Goal: Information Seeking & Learning: Check status

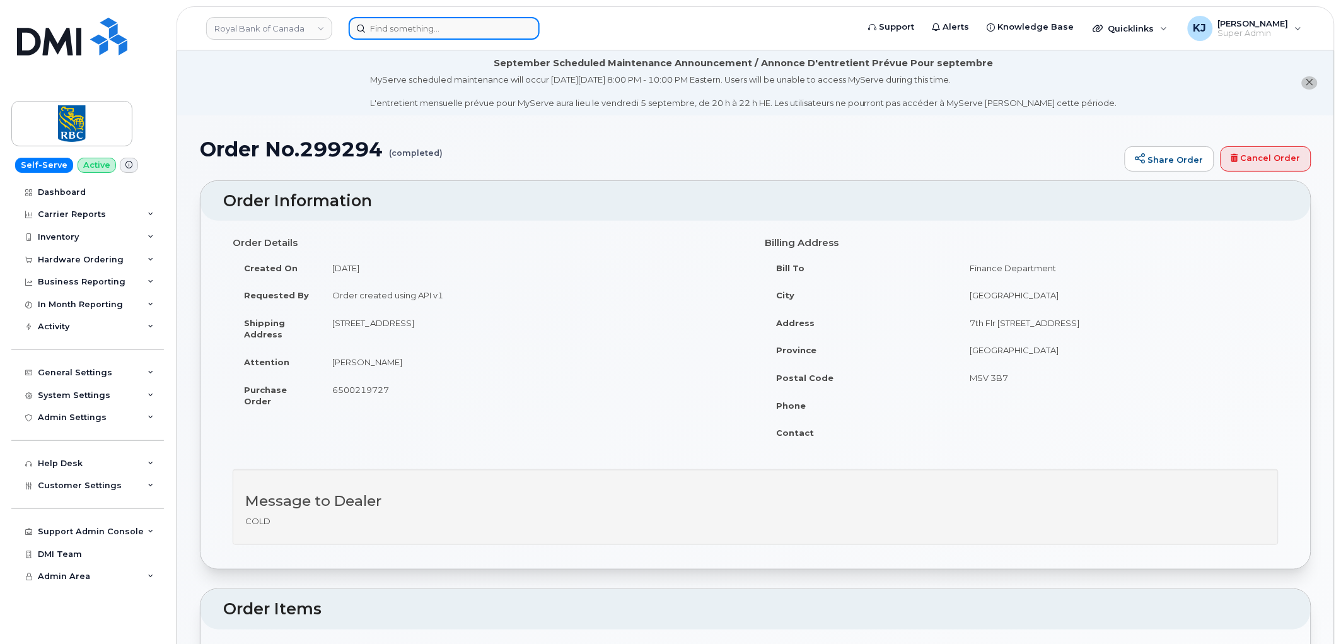
click at [391, 25] on input at bounding box center [444, 28] width 191 height 23
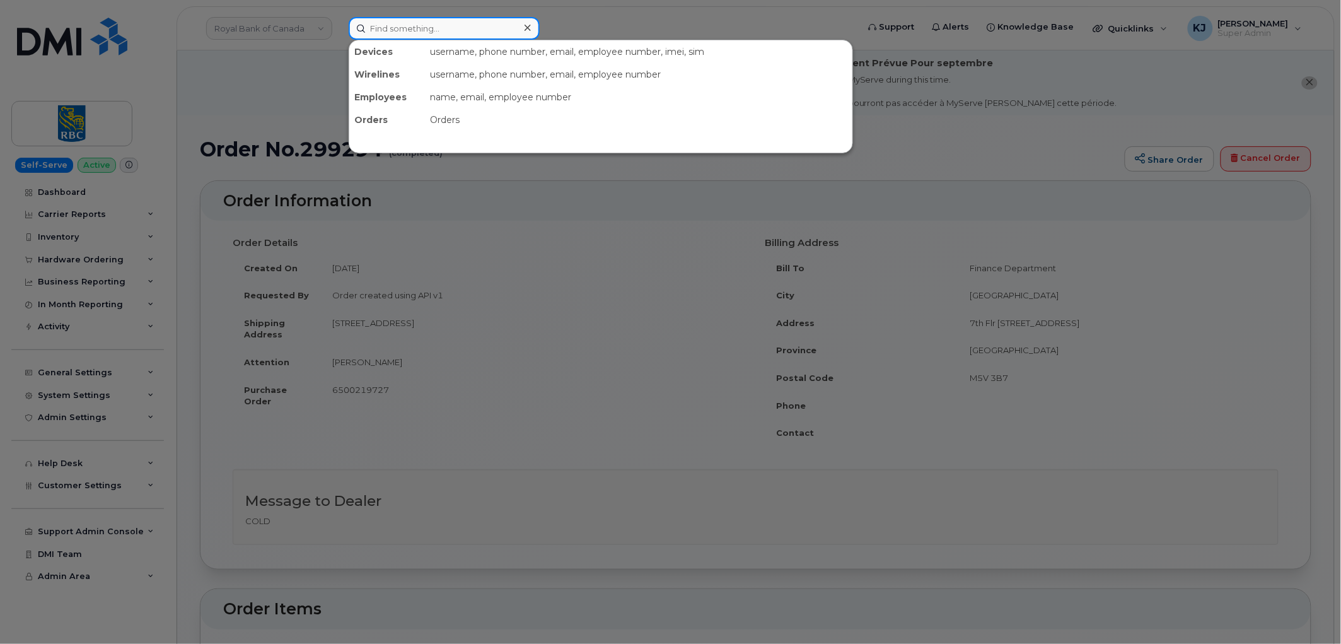
paste input "299079"
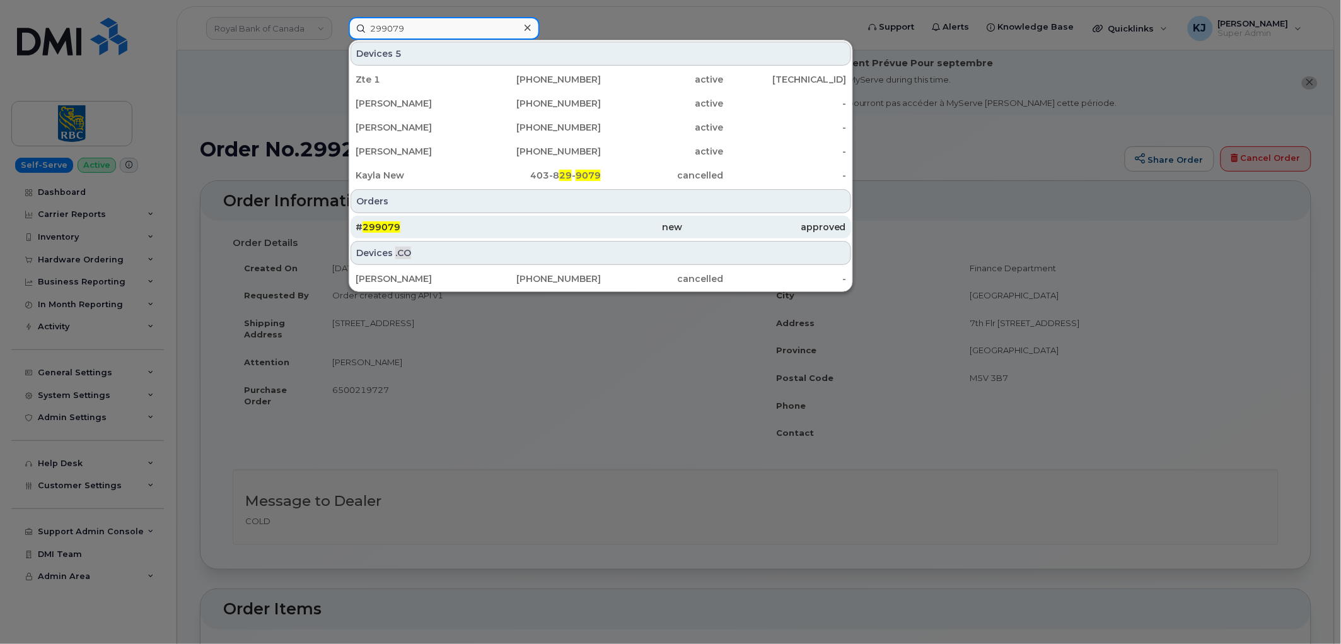
type input "299079"
click at [433, 226] on div "# 299079" at bounding box center [437, 227] width 163 height 13
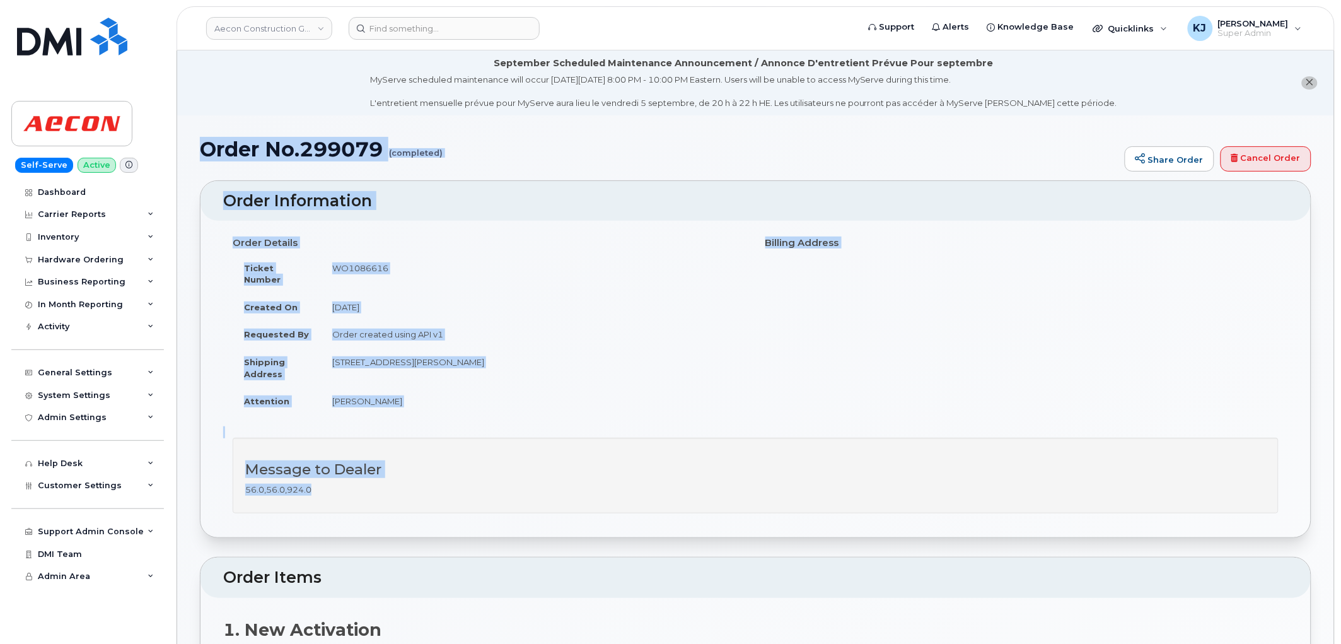
drag, startPoint x: 202, startPoint y: 146, endPoint x: 514, endPoint y: 467, distance: 446.8
copy div "Order No.299079 (completed) Share Order Cancel Order × Share This Order If you …"
click at [462, 32] on input at bounding box center [444, 28] width 191 height 23
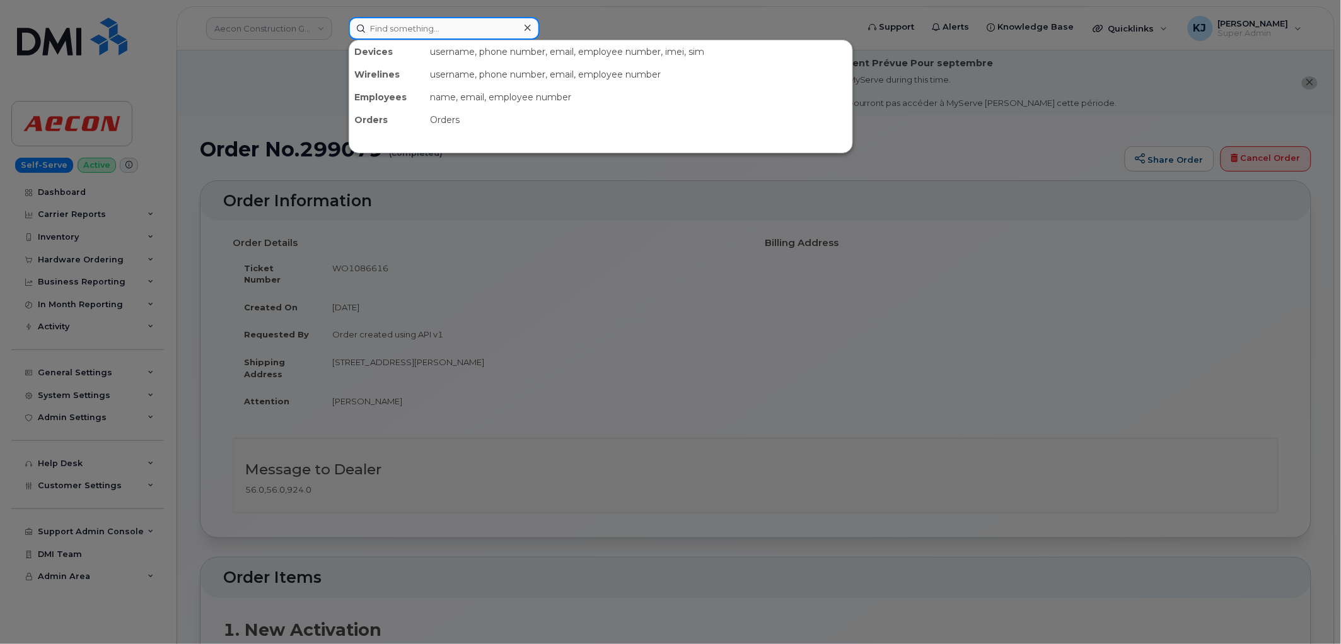
paste input "299080"
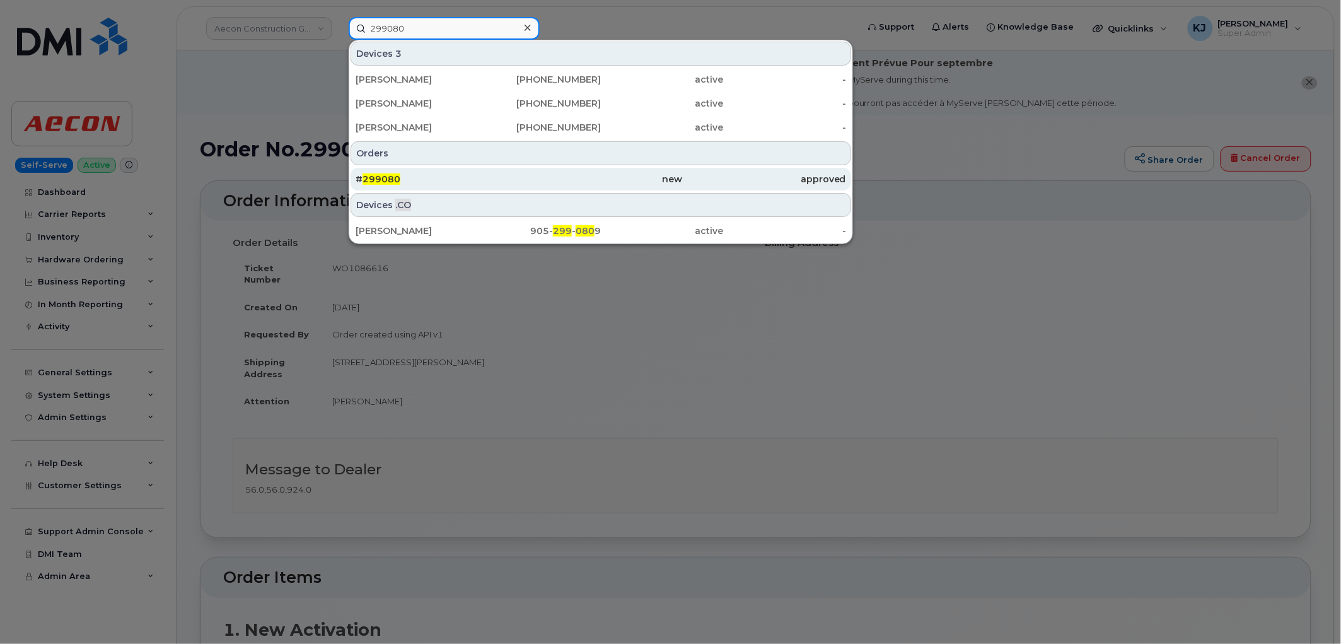
type input "299080"
click at [393, 183] on span "299080" at bounding box center [382, 178] width 38 height 11
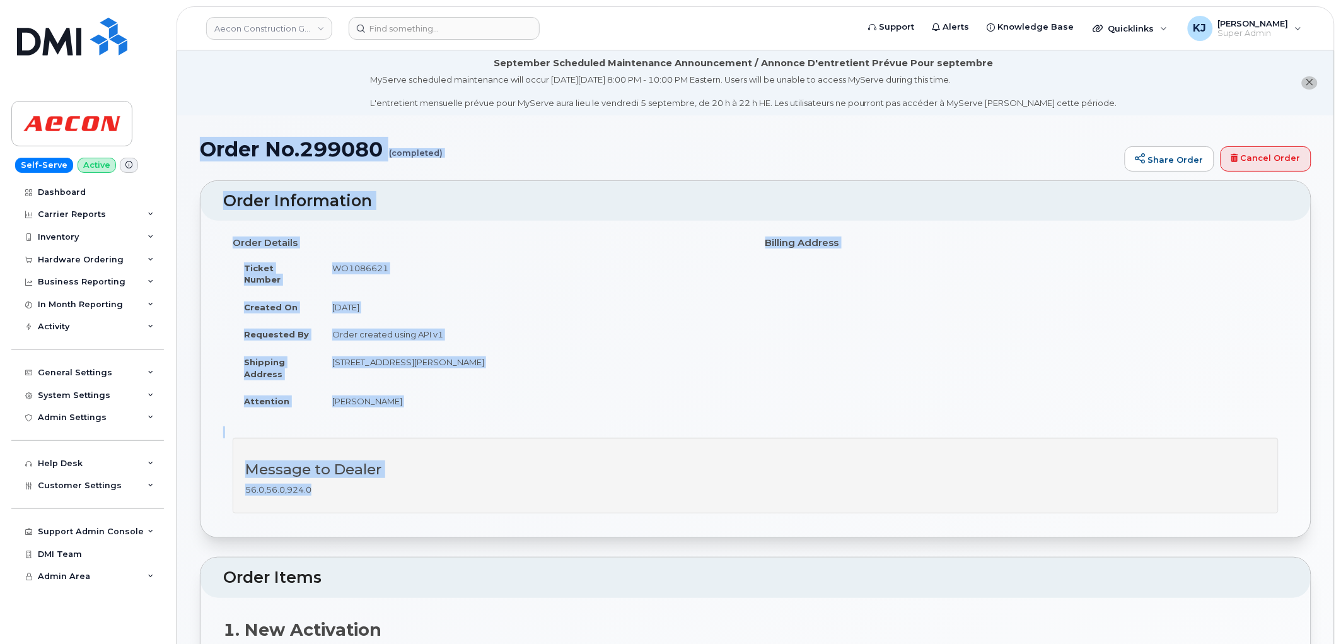
drag, startPoint x: 204, startPoint y: 146, endPoint x: 543, endPoint y: 463, distance: 464.4
copy div "Order No.299080 (completed) Share Order Cancel Order × Share This Order If you …"
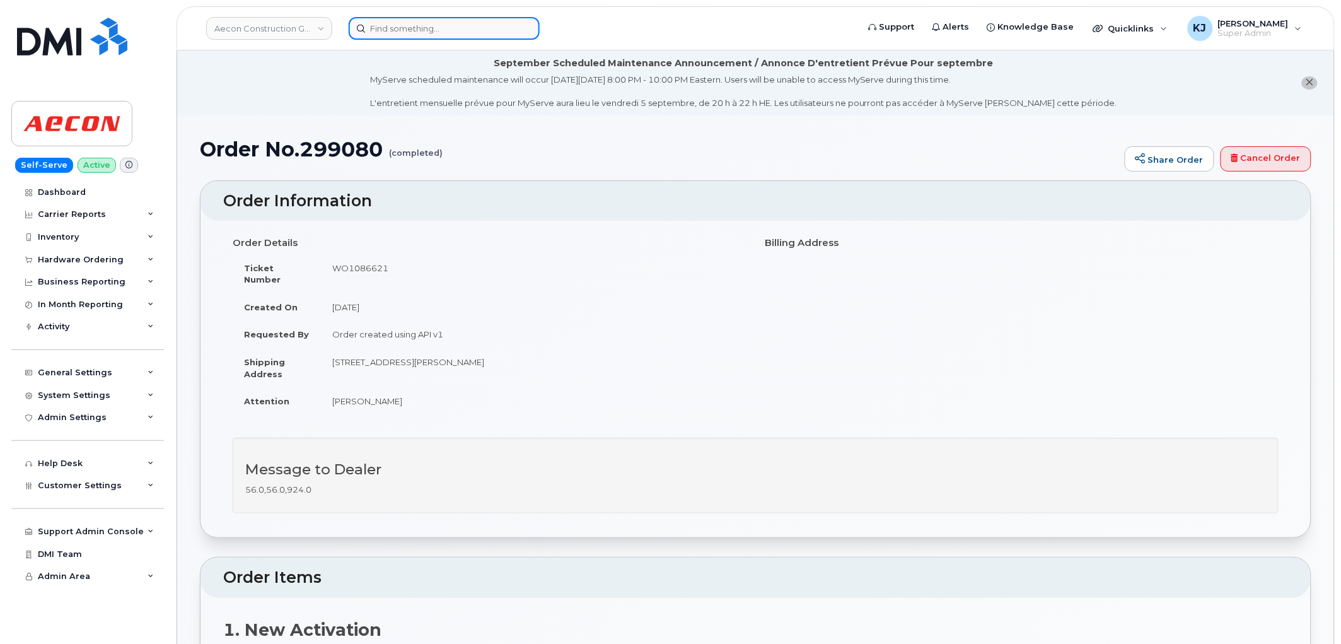
click at [440, 26] on input at bounding box center [444, 28] width 191 height 23
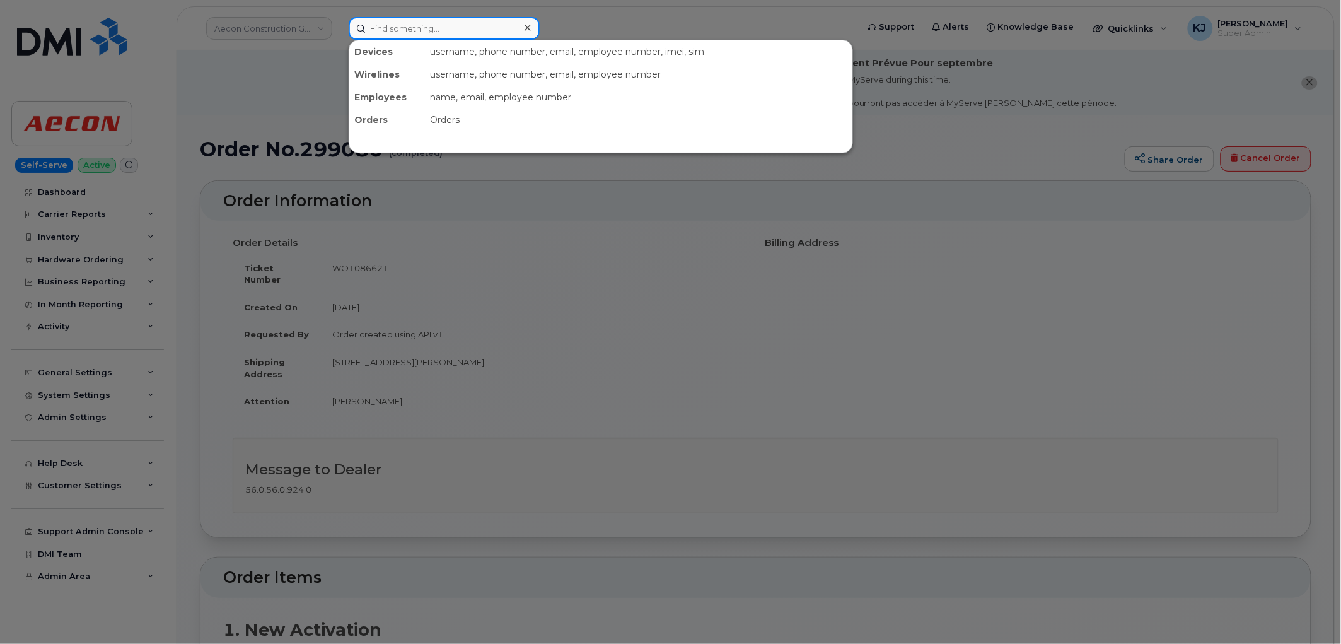
paste input "299084"
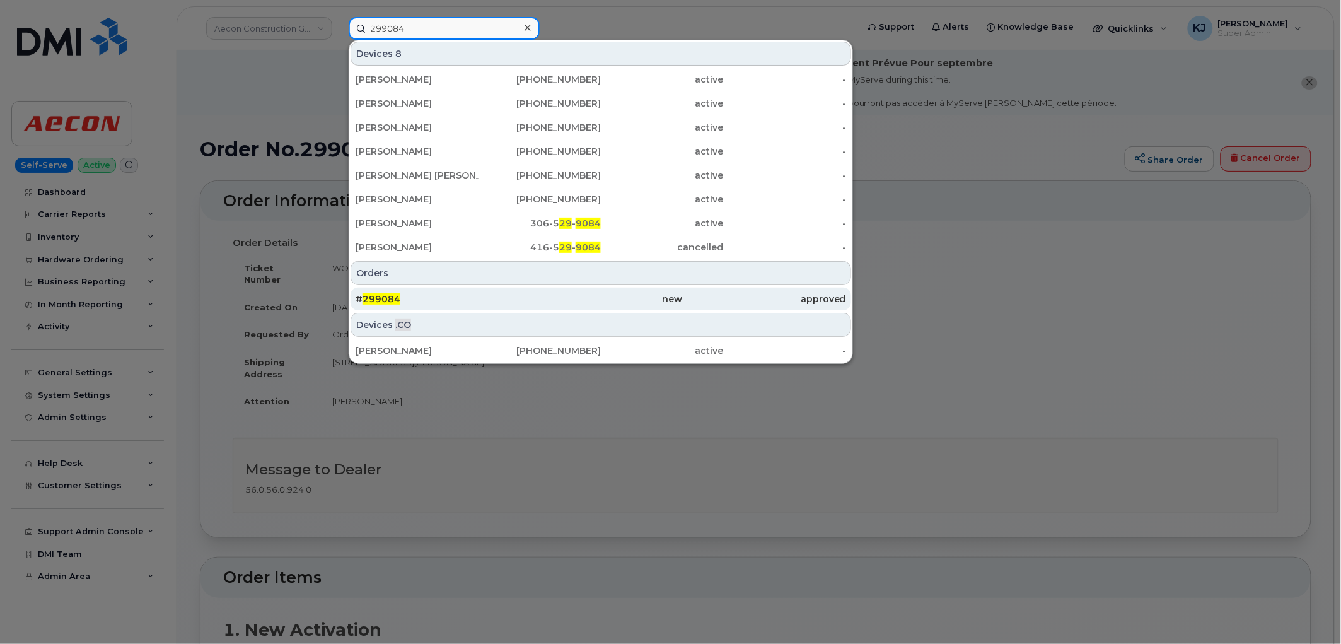
type input "299084"
click at [518, 305] on div "# 299084" at bounding box center [437, 299] width 163 height 23
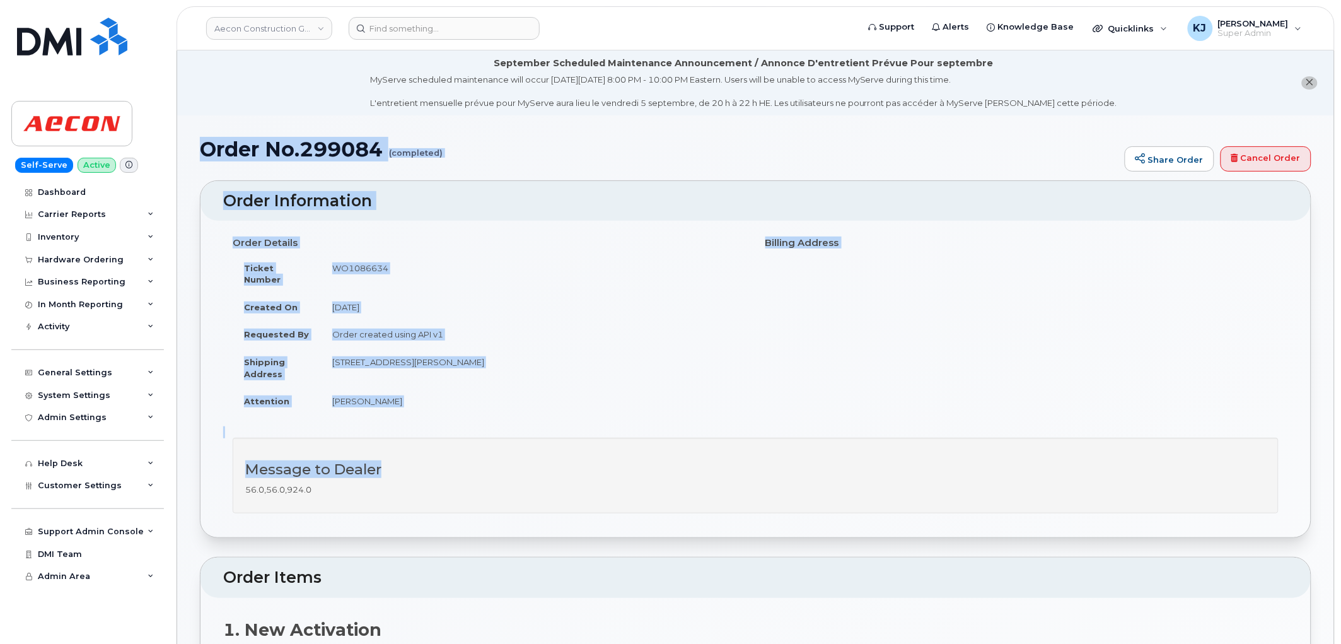
drag, startPoint x: 205, startPoint y: 143, endPoint x: 502, endPoint y: 462, distance: 435.9
copy div "Order No.299084 (completed) Share Order Cancel Order × Share This Order If you …"
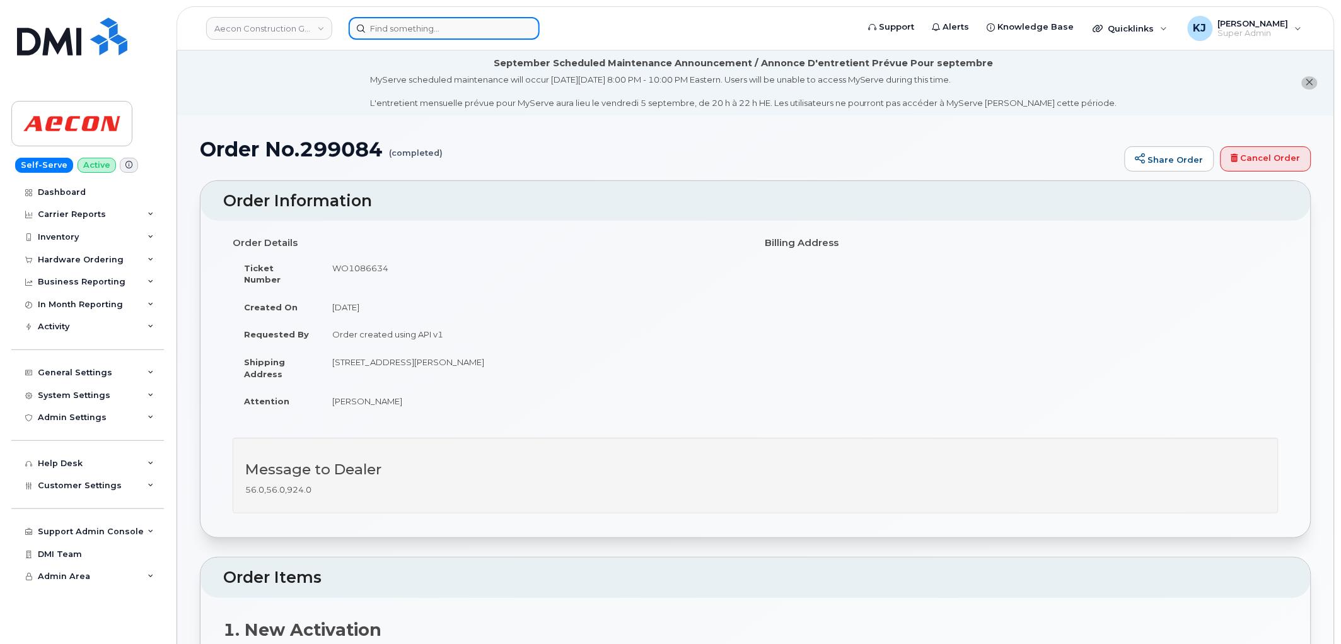
drag, startPoint x: 399, startPoint y: 37, endPoint x: 399, endPoint y: 25, distance: 11.4
click at [399, 37] on input at bounding box center [444, 28] width 191 height 23
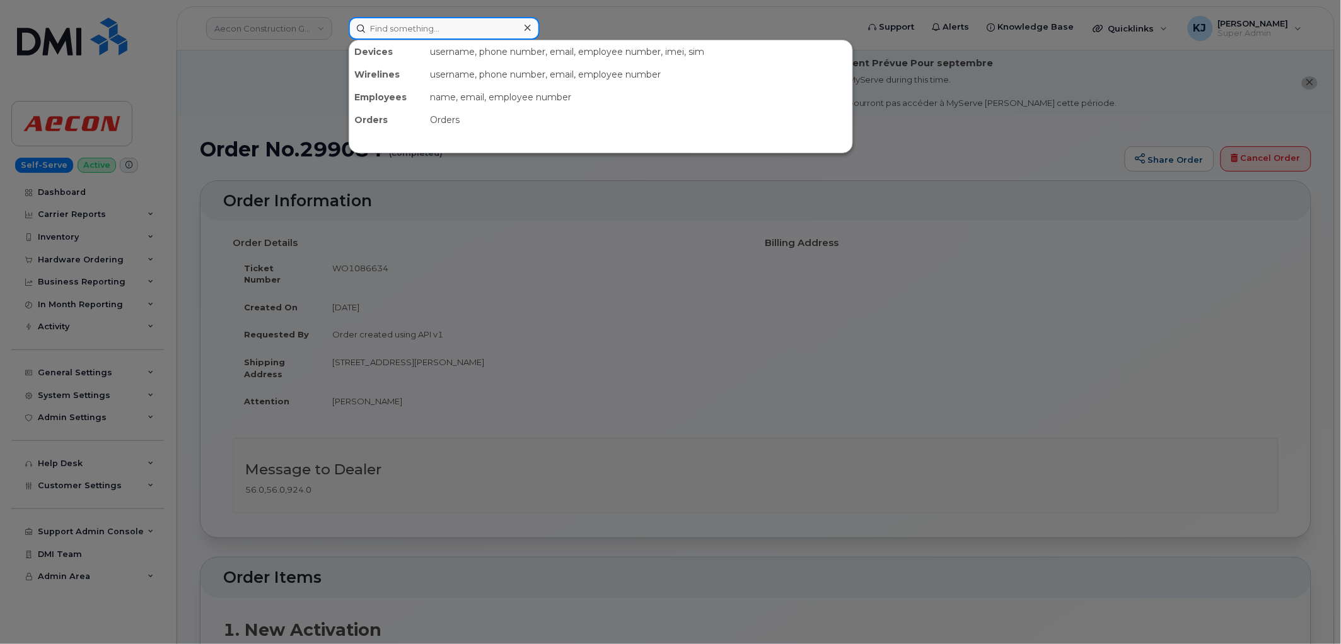
paste input "299081"
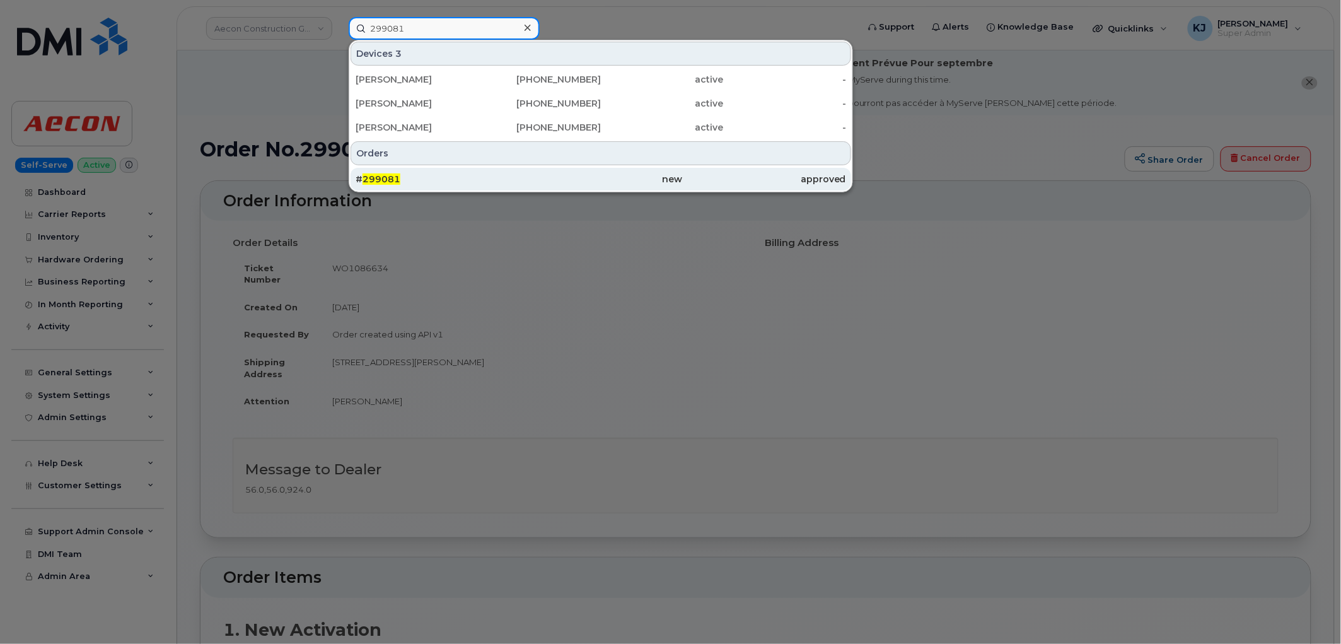
type input "299081"
click at [453, 182] on div "# 299081" at bounding box center [437, 179] width 163 height 13
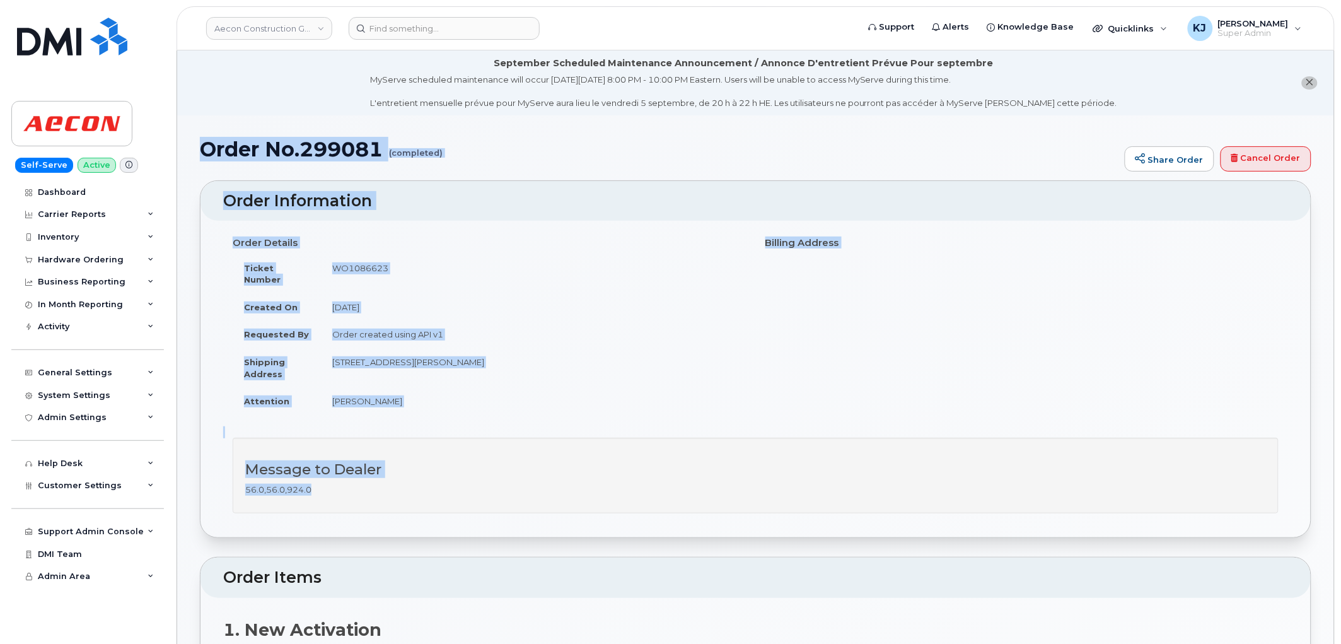
drag, startPoint x: 199, startPoint y: 151, endPoint x: 489, endPoint y: 476, distance: 435.0
copy div "Order No.299081 (completed) Share Order Cancel Order × Share This Order If you …"
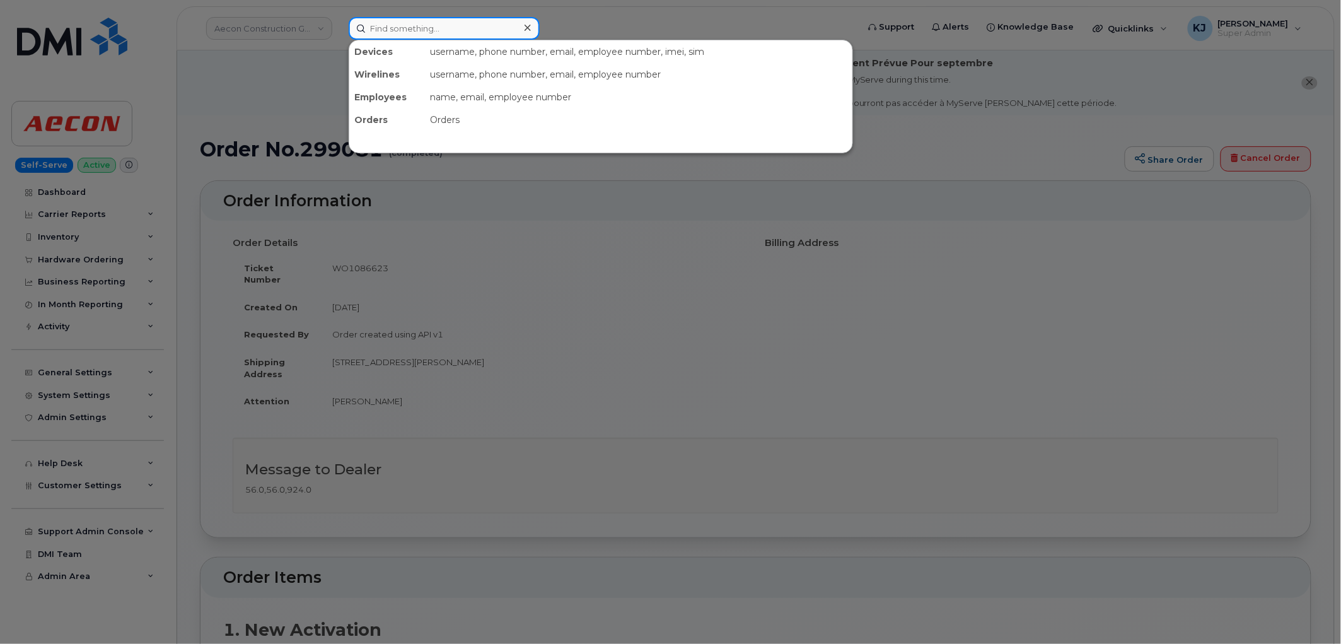
click at [412, 22] on input at bounding box center [444, 28] width 191 height 23
paste input "299085"
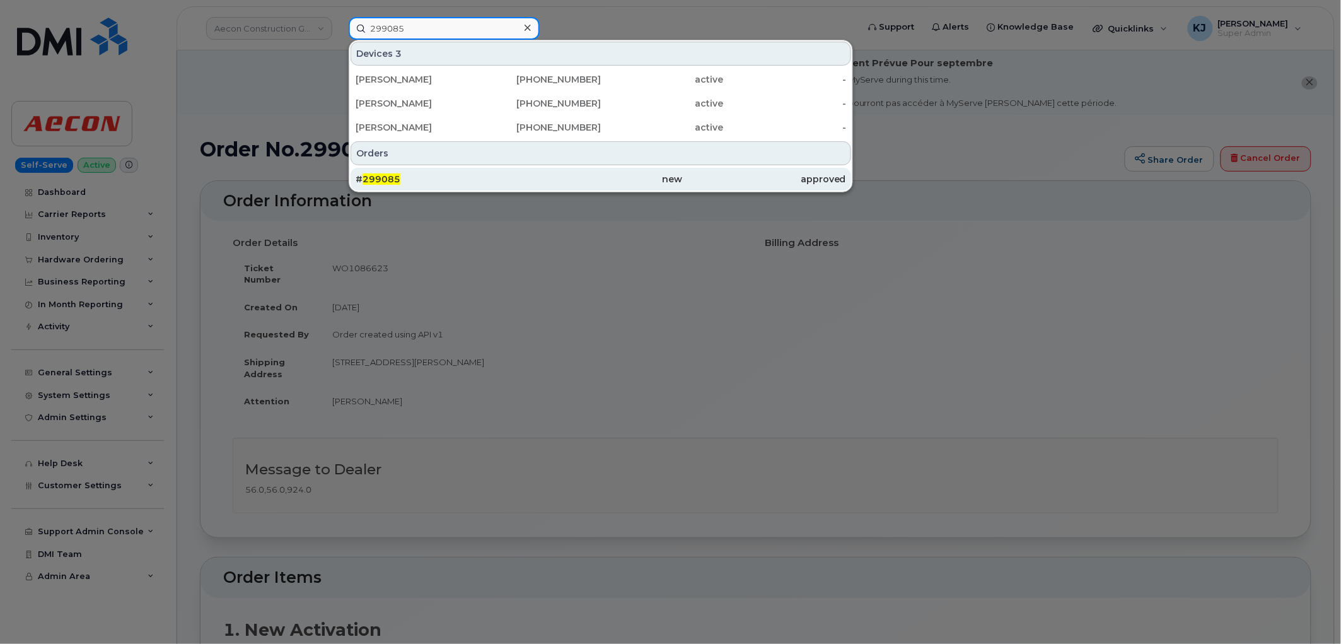
type input "299085"
click at [418, 184] on div "# 299085" at bounding box center [437, 179] width 163 height 13
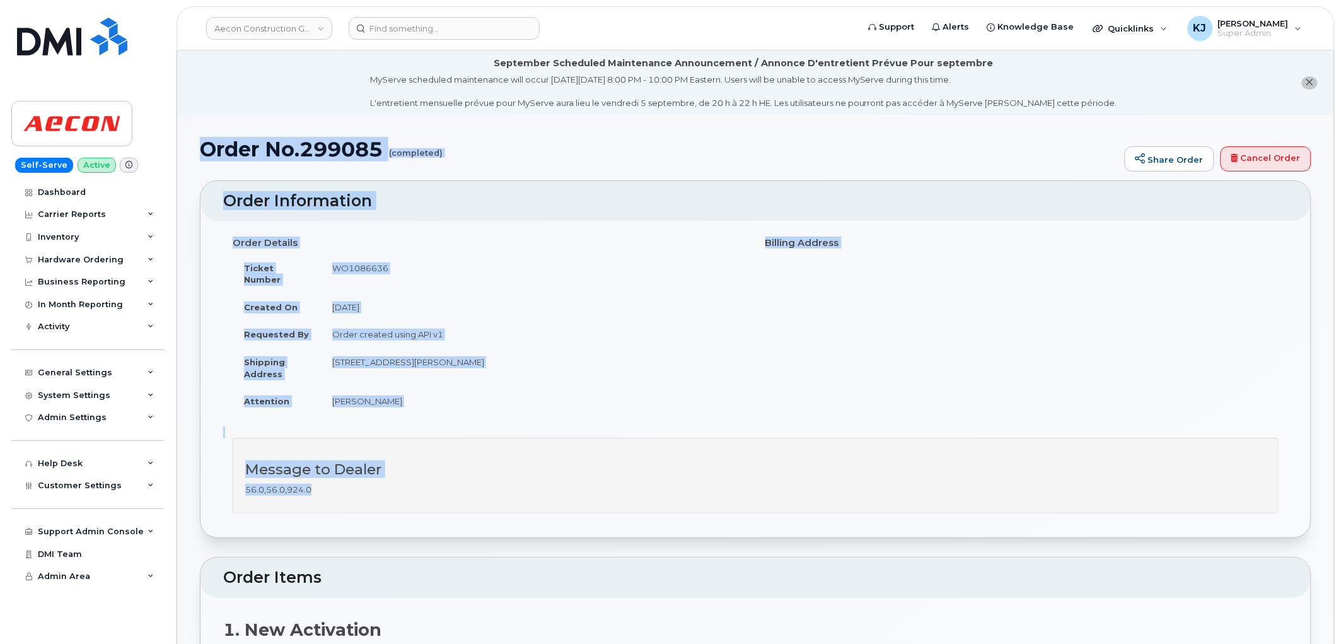
drag, startPoint x: 205, startPoint y: 151, endPoint x: 505, endPoint y: 467, distance: 435.3
copy div "Order No.299085 (completed) Share Order Cancel Order × Share This Order If you …"
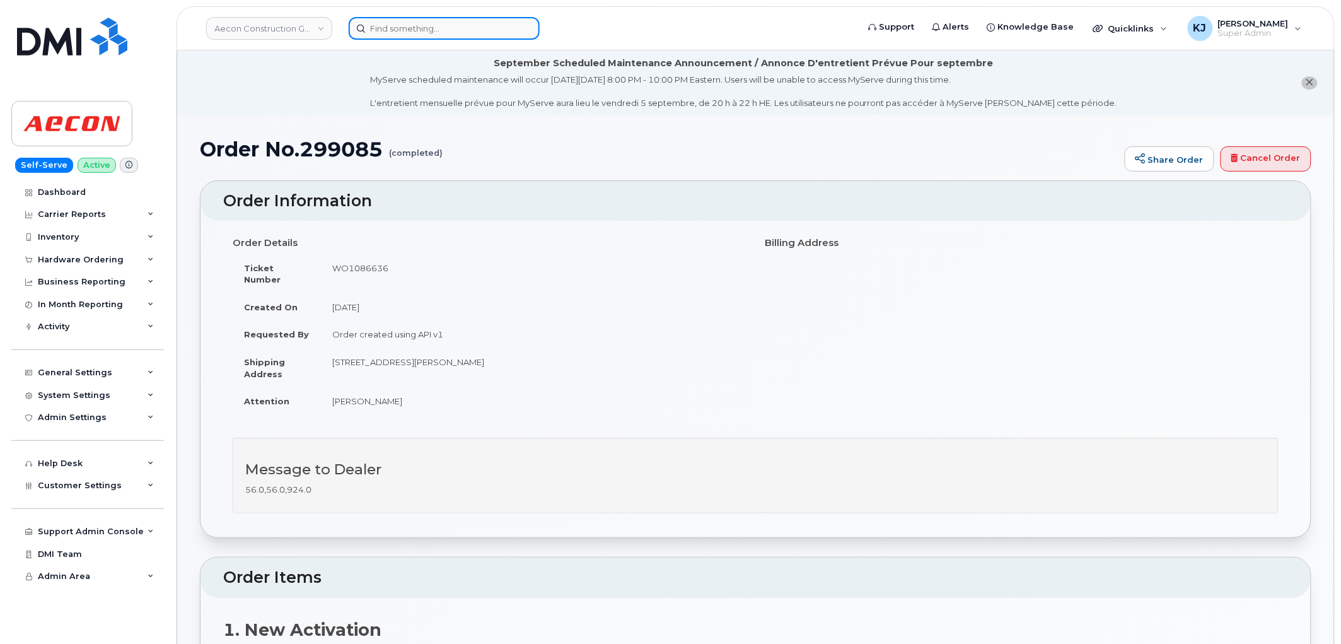
click at [441, 32] on input at bounding box center [444, 28] width 191 height 23
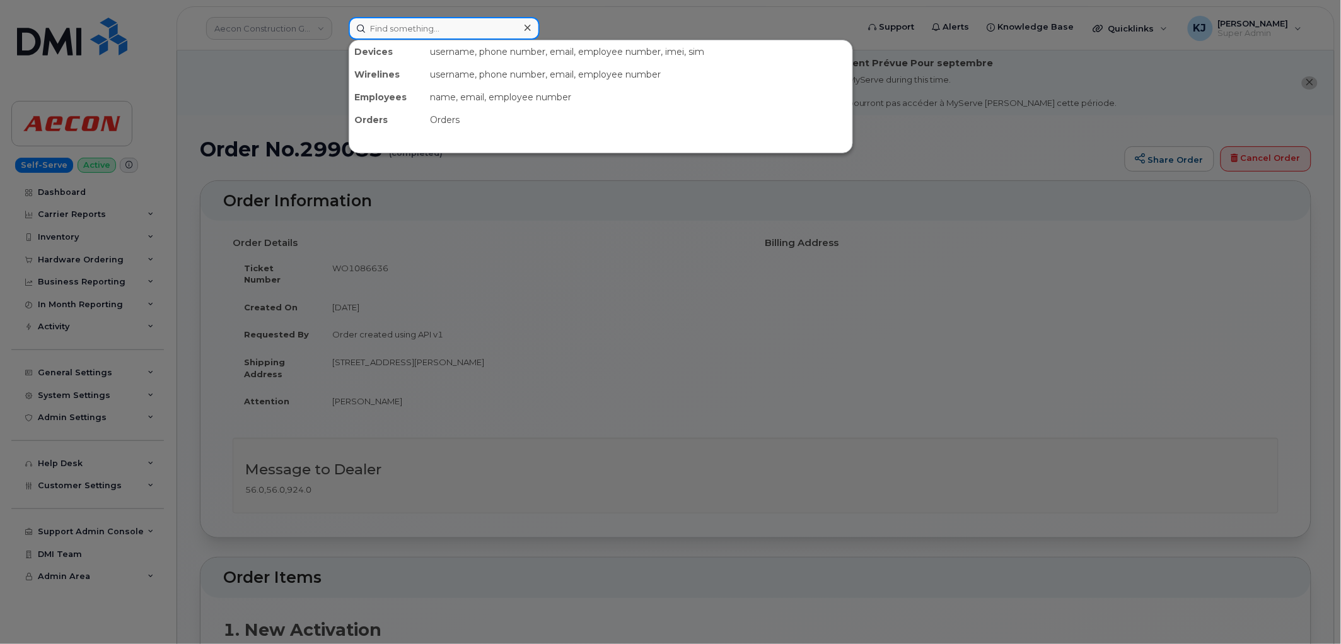
paste input "299086"
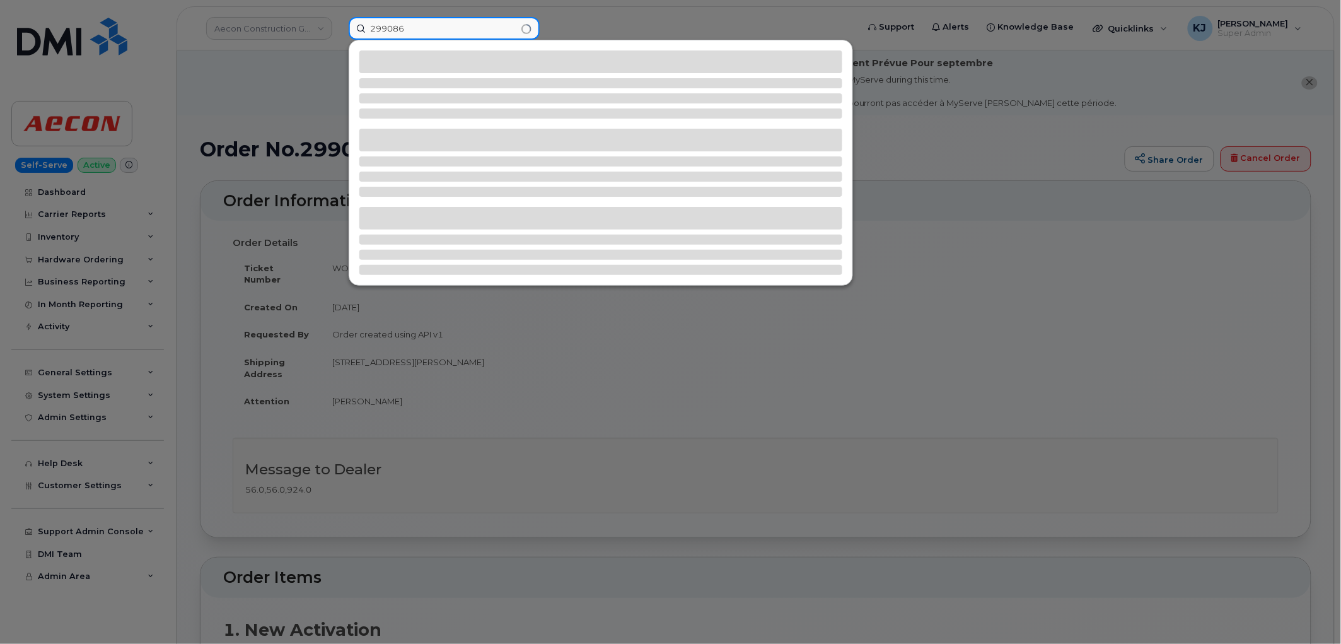
type input "299086"
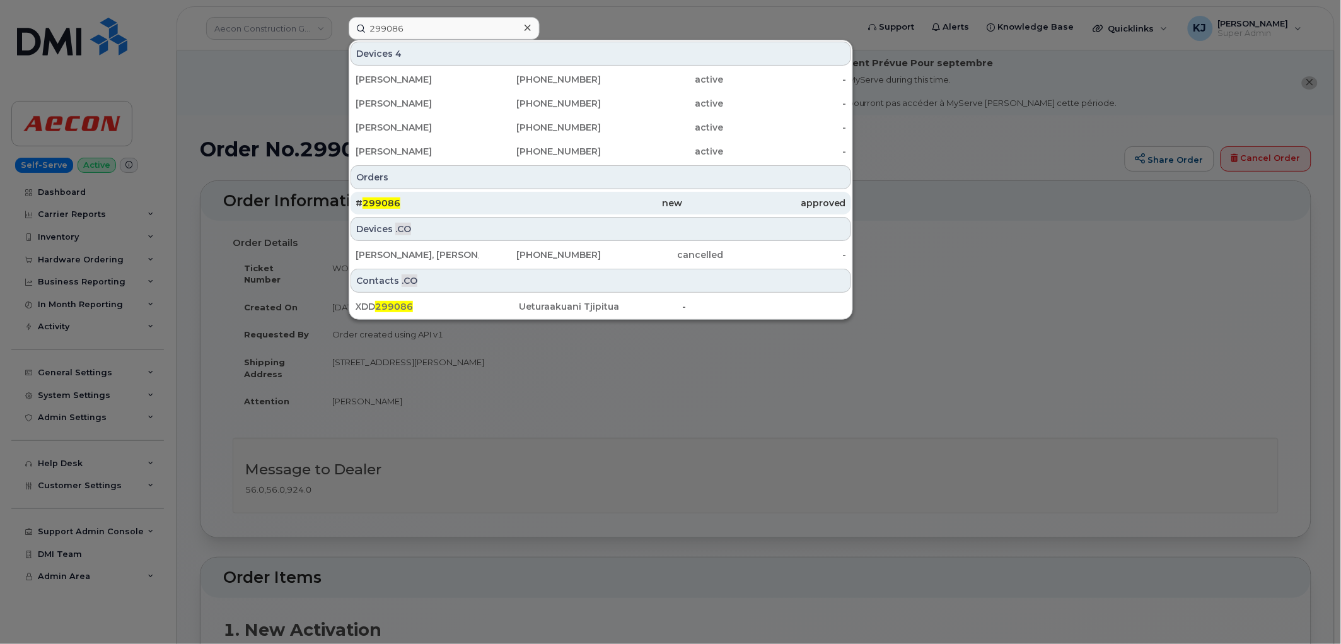
click at [482, 211] on div "# 299086" at bounding box center [437, 203] width 163 height 23
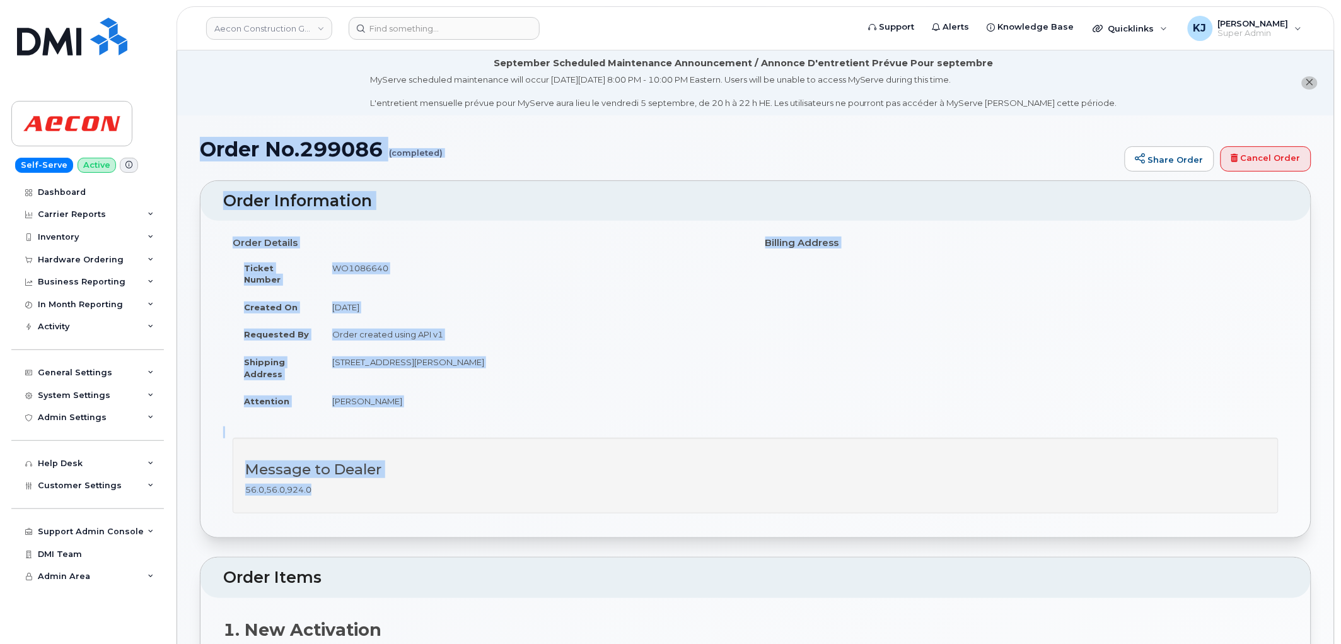
drag, startPoint x: 204, startPoint y: 149, endPoint x: 562, endPoint y: 481, distance: 488.6
copy div "Order No.299086 (completed) Share Order Cancel Order × Share This Order If you …"
click at [444, 29] on input at bounding box center [444, 28] width 191 height 23
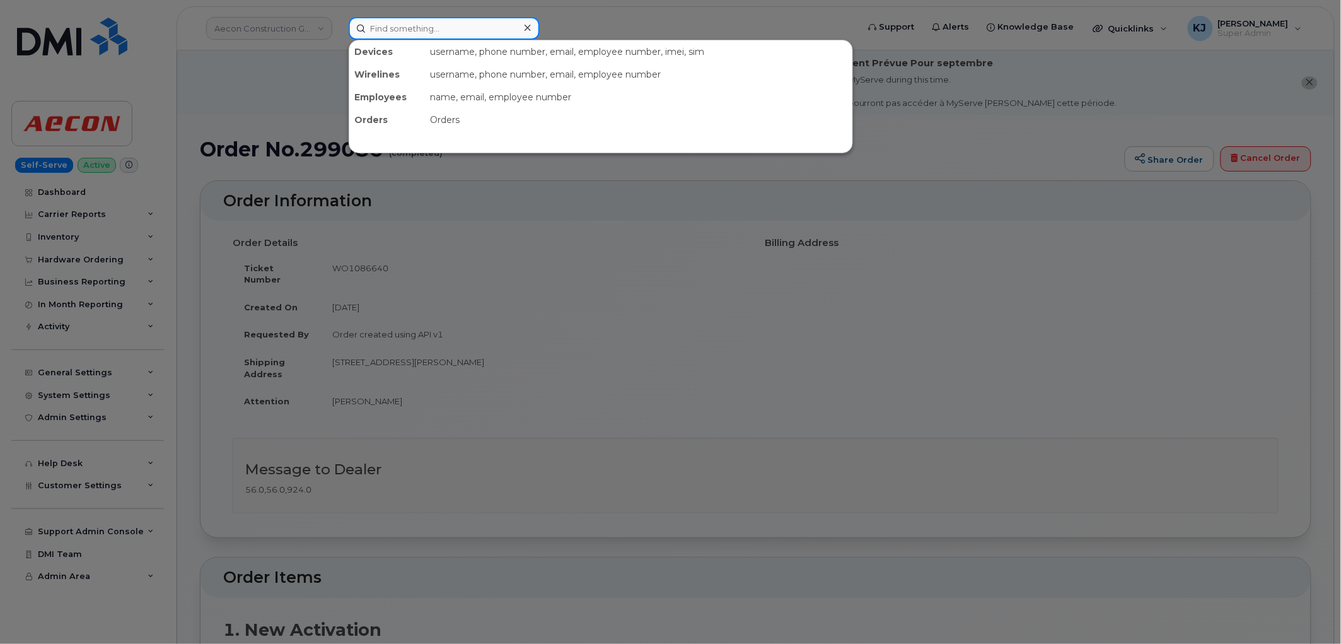
paste input "299082"
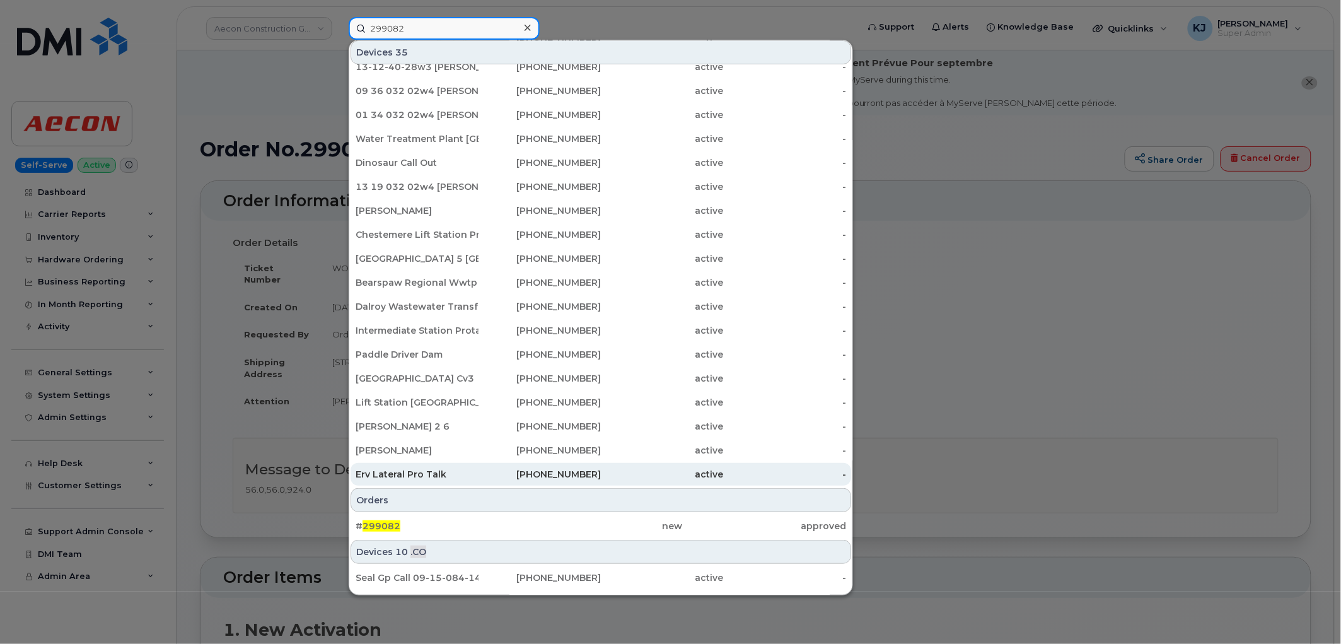
scroll to position [103, 0]
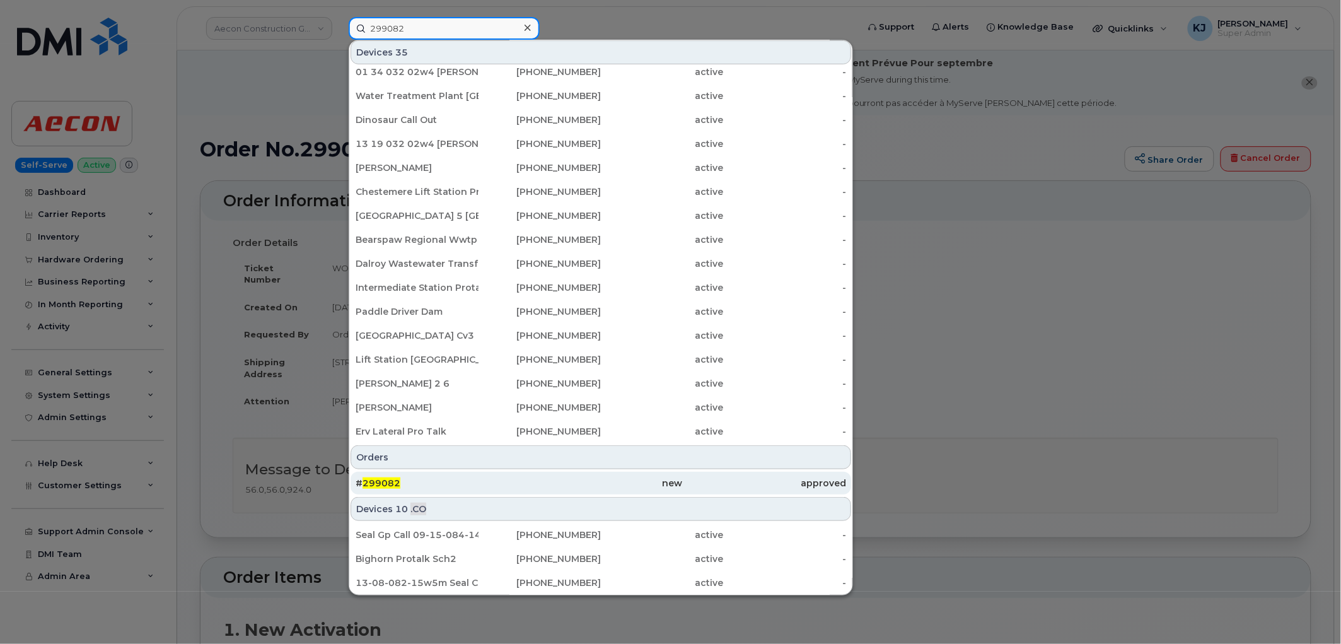
type input "299082"
click at [461, 478] on div "# 299082" at bounding box center [437, 483] width 163 height 13
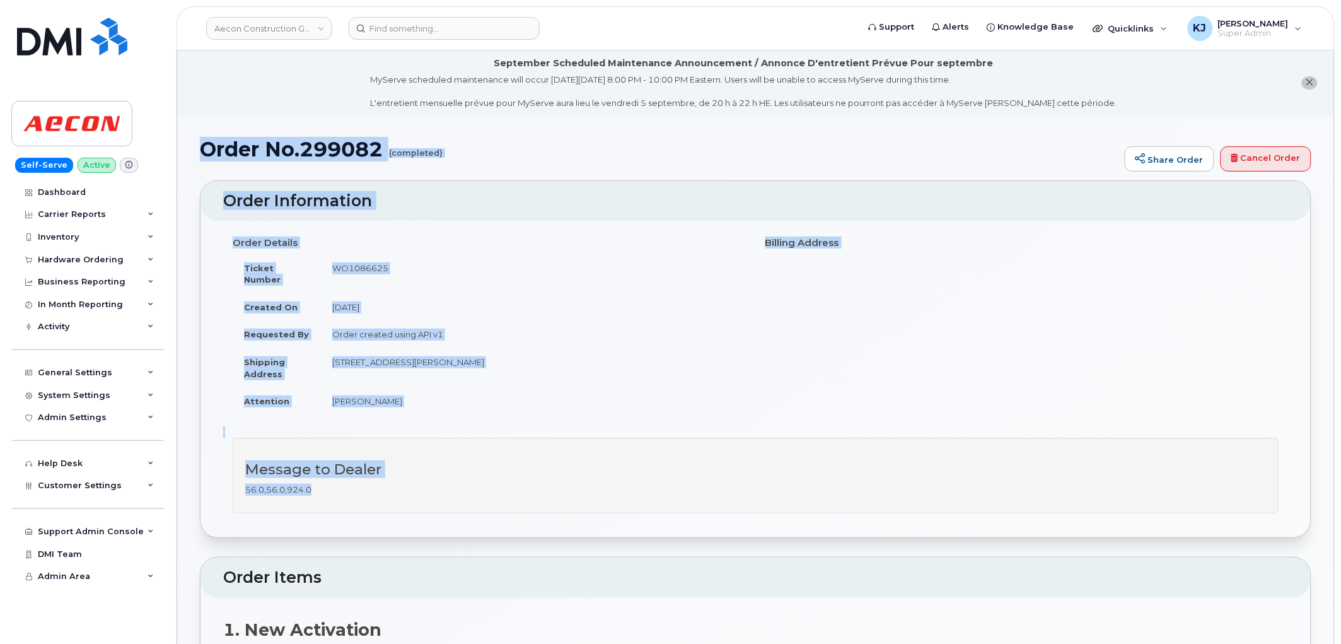
drag, startPoint x: 201, startPoint y: 146, endPoint x: 437, endPoint y: 467, distance: 399.2
copy div "Order No.299082 (completed) Share Order Cancel Order × Share This Order If you …"
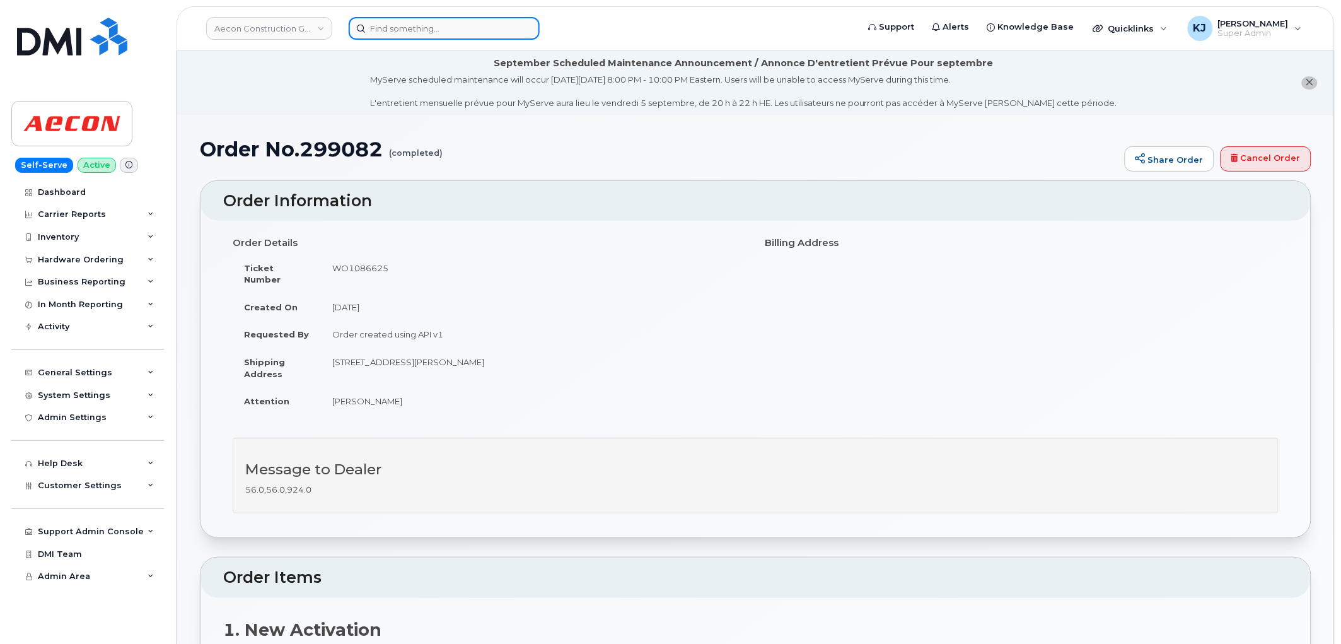
click at [433, 27] on input at bounding box center [444, 28] width 191 height 23
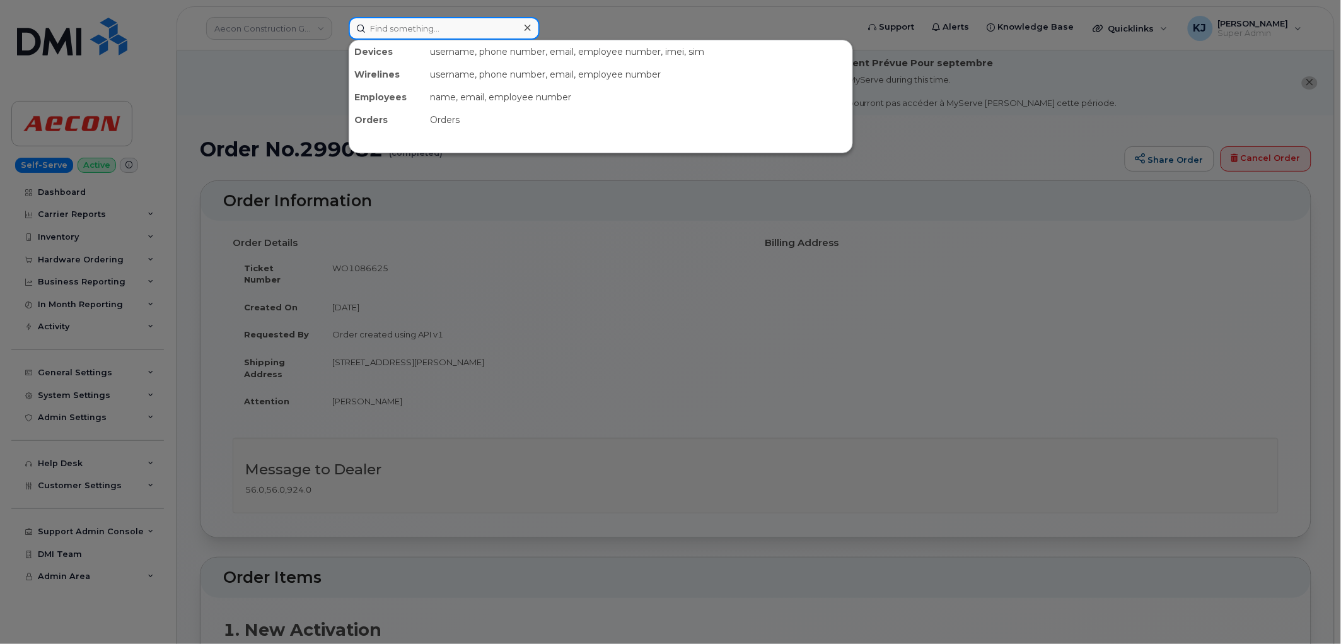
paste input "299087"
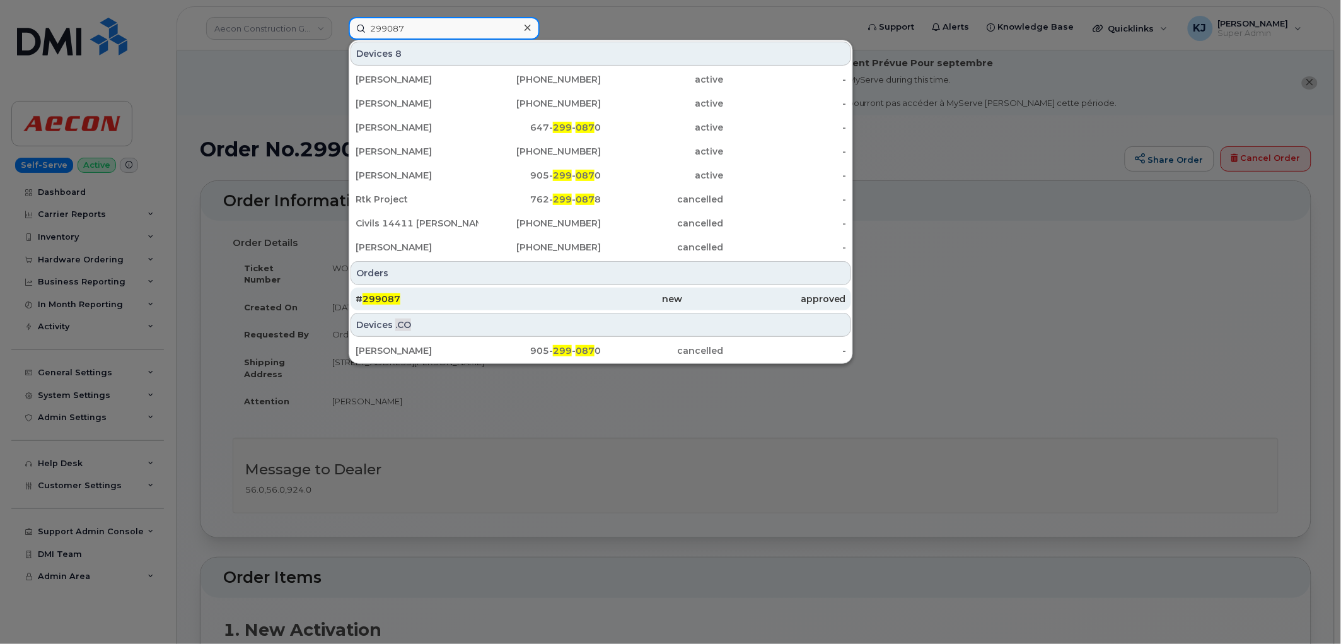
type input "299087"
click at [427, 296] on div "# 299087" at bounding box center [437, 299] width 163 height 13
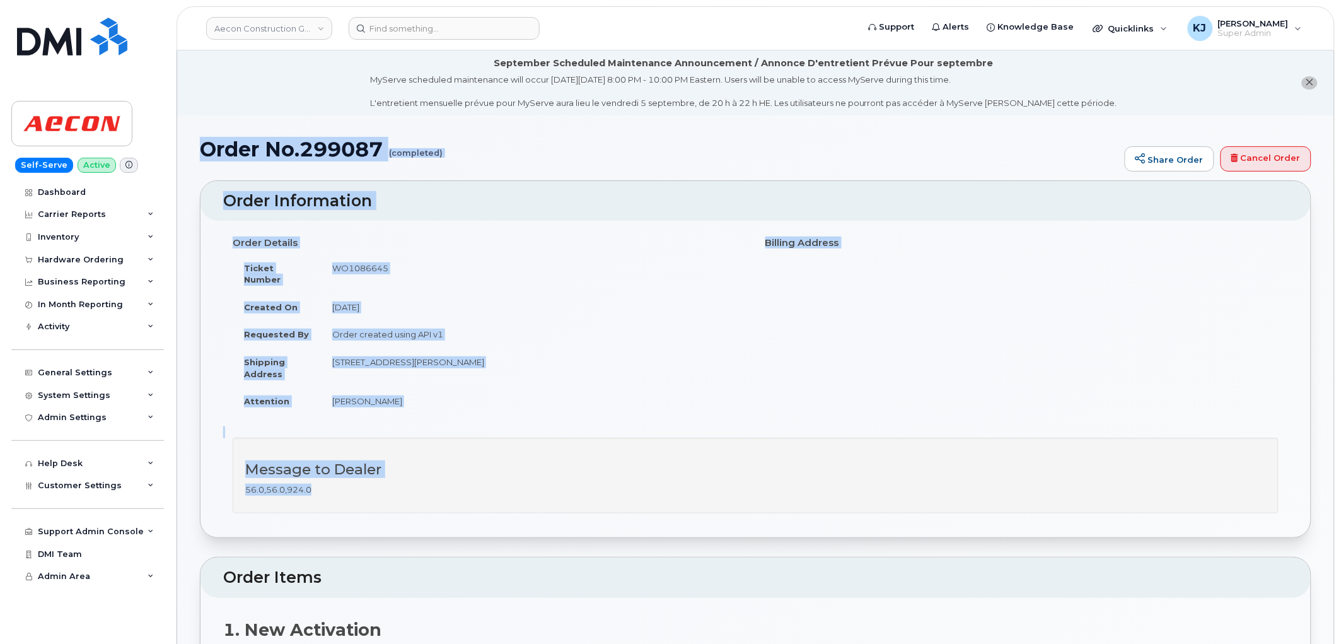
drag, startPoint x: 206, startPoint y: 146, endPoint x: 509, endPoint y: 486, distance: 455.1
copy div "Order No.299087 (completed) Share Order Cancel Order × Share This Order If you …"
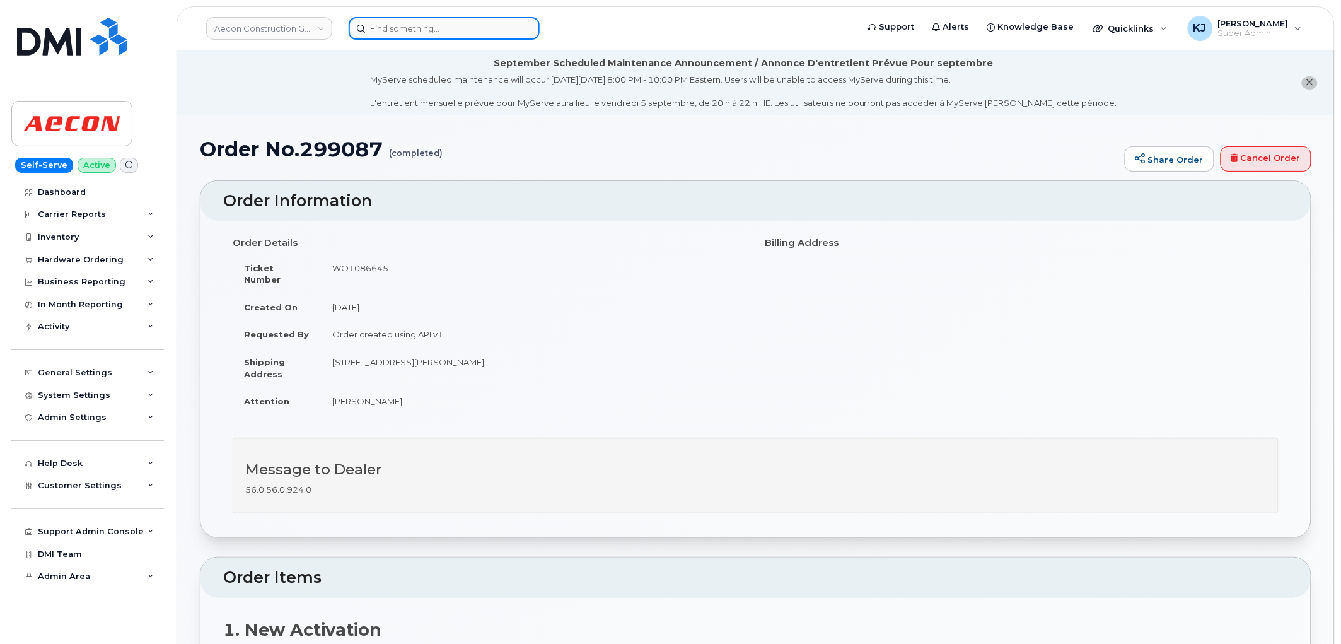
click at [415, 33] on input at bounding box center [444, 28] width 191 height 23
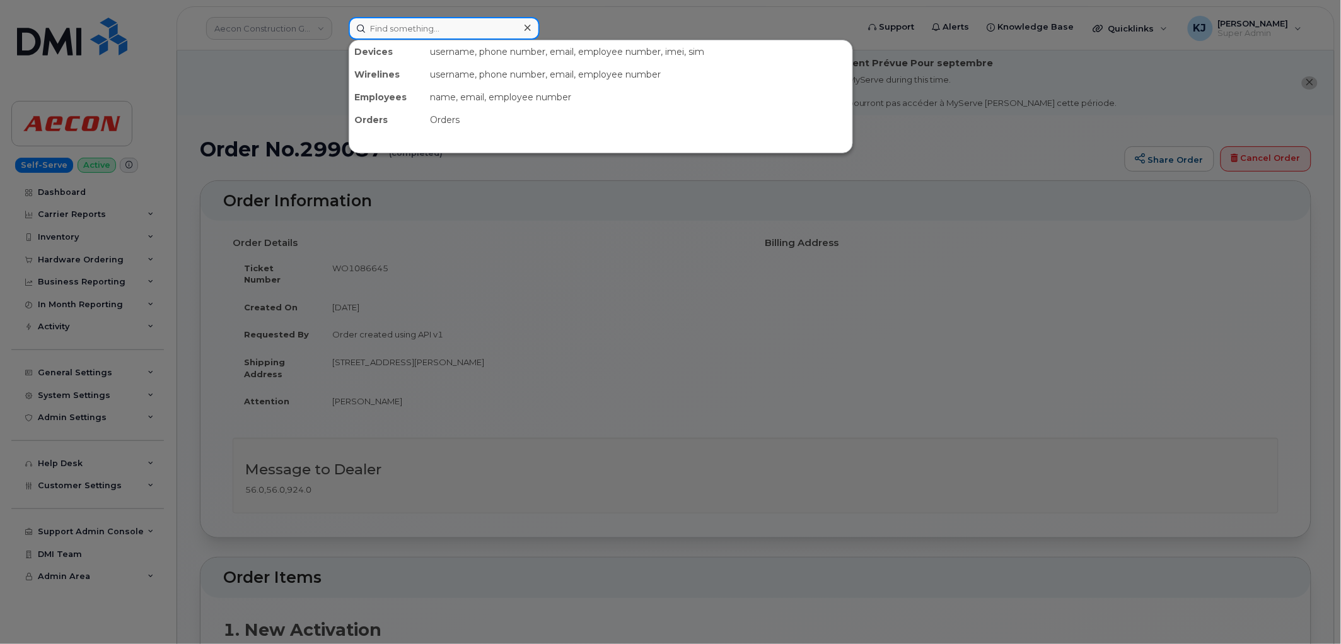
paste input "299083"
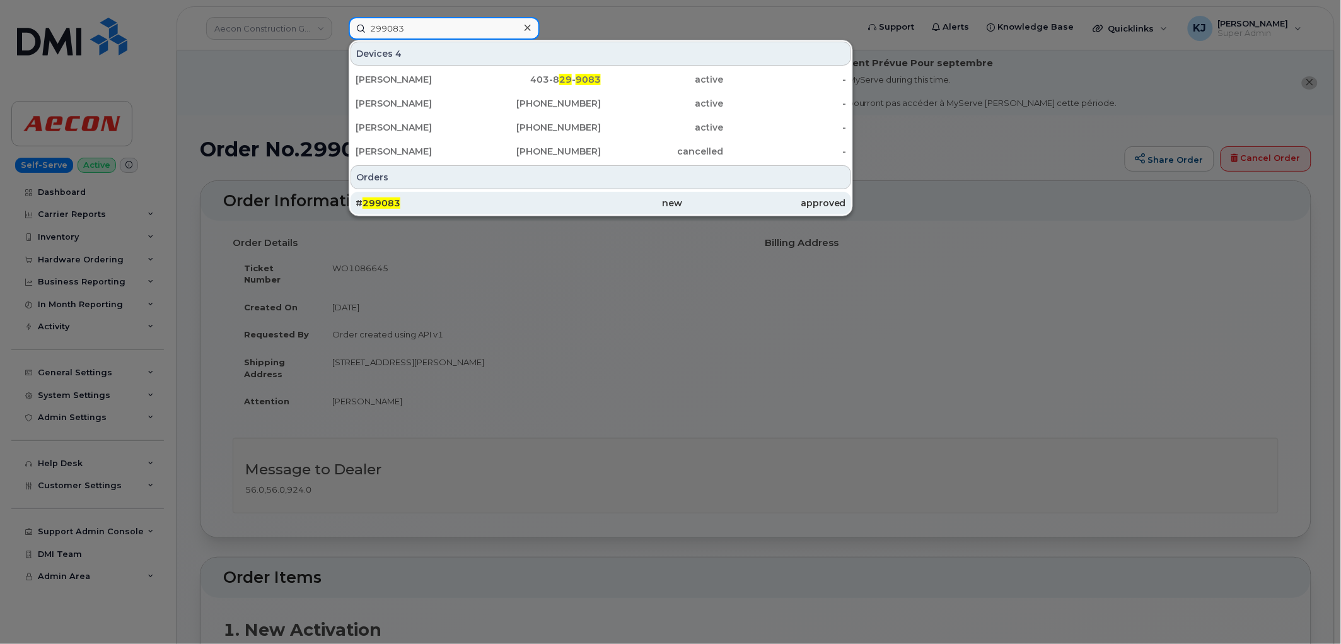
type input "299083"
click at [435, 207] on div "# 299083" at bounding box center [437, 203] width 163 height 13
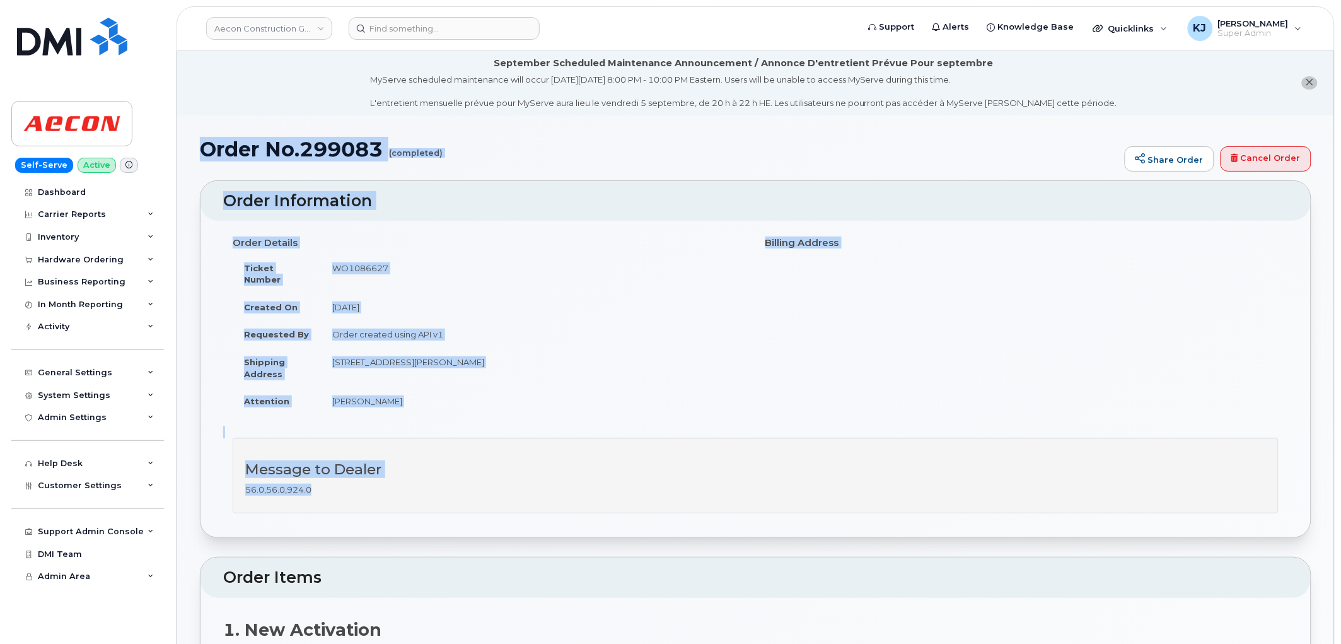
drag, startPoint x: 201, startPoint y: 152, endPoint x: 492, endPoint y: 481, distance: 439.1
copy div "Order No.299083 (completed) Share Order Cancel Order × Share This Order If you …"
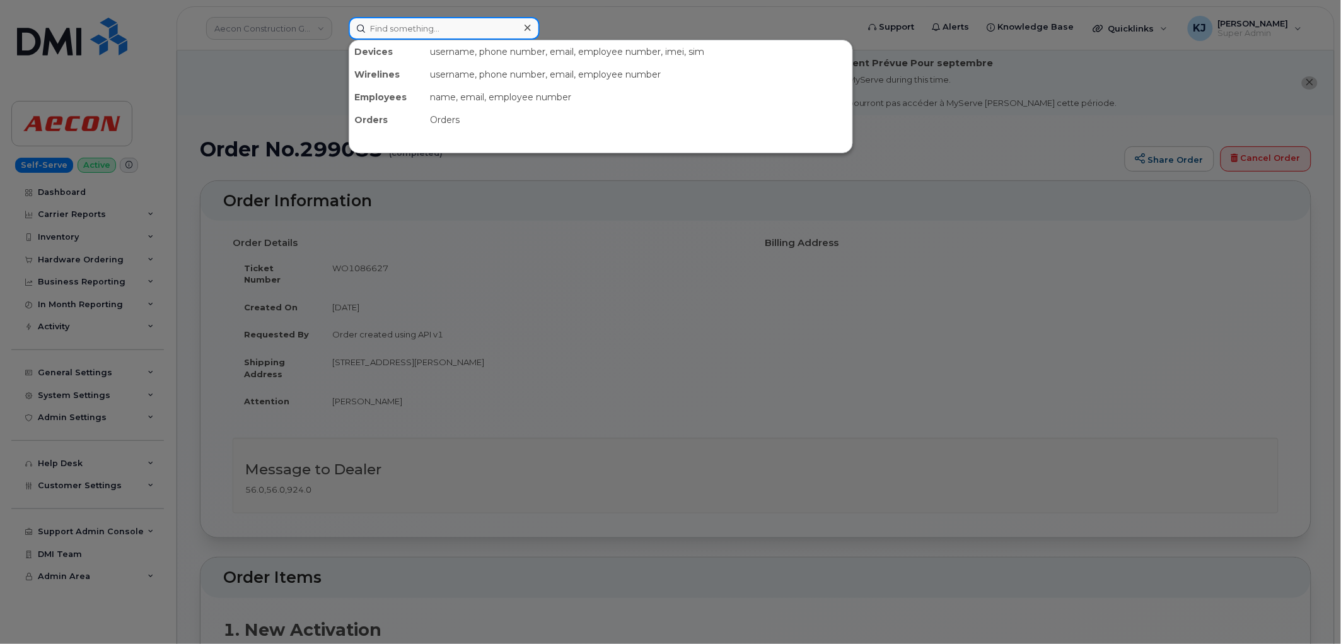
click at [398, 33] on input at bounding box center [444, 28] width 191 height 23
paste input "4704486435"
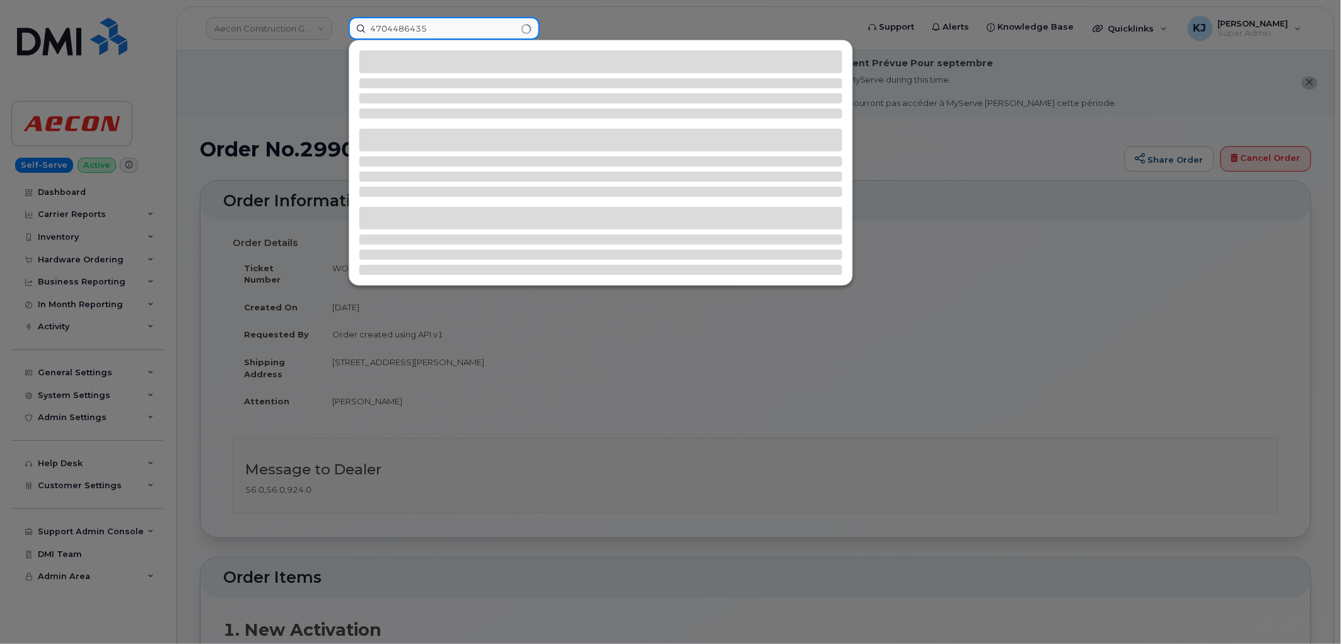
type input "4704486435"
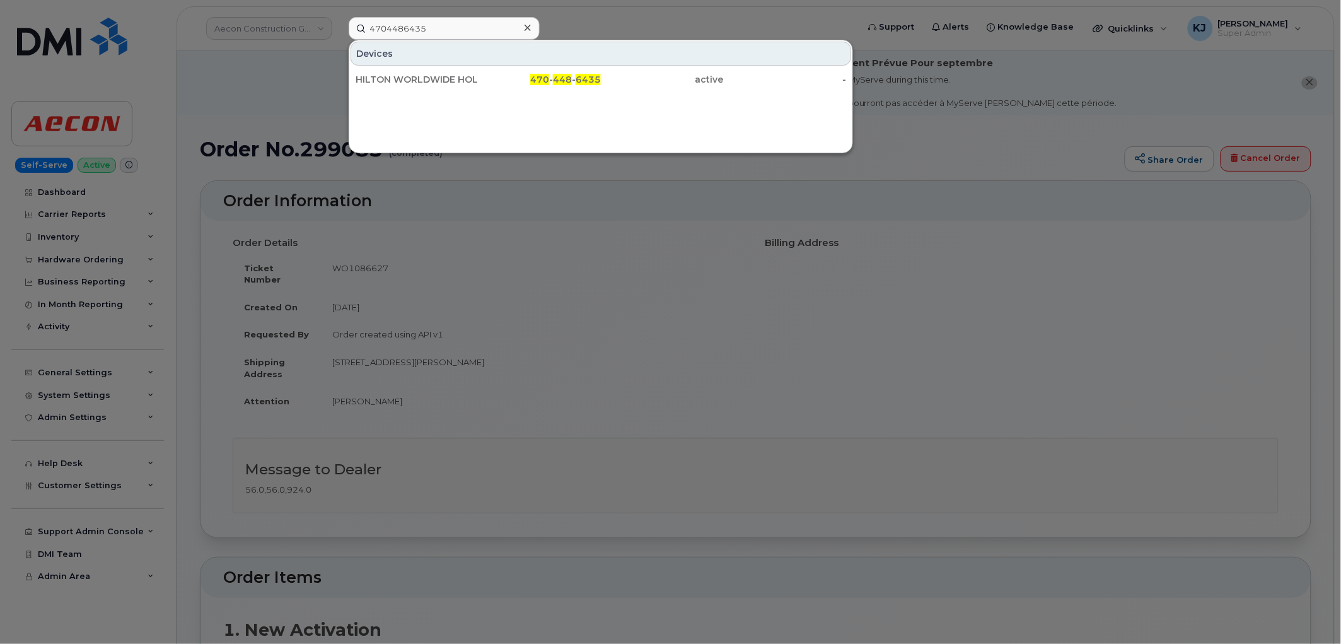
click at [223, 67] on div at bounding box center [670, 322] width 1341 height 644
